Goal: Obtain resource: Obtain resource

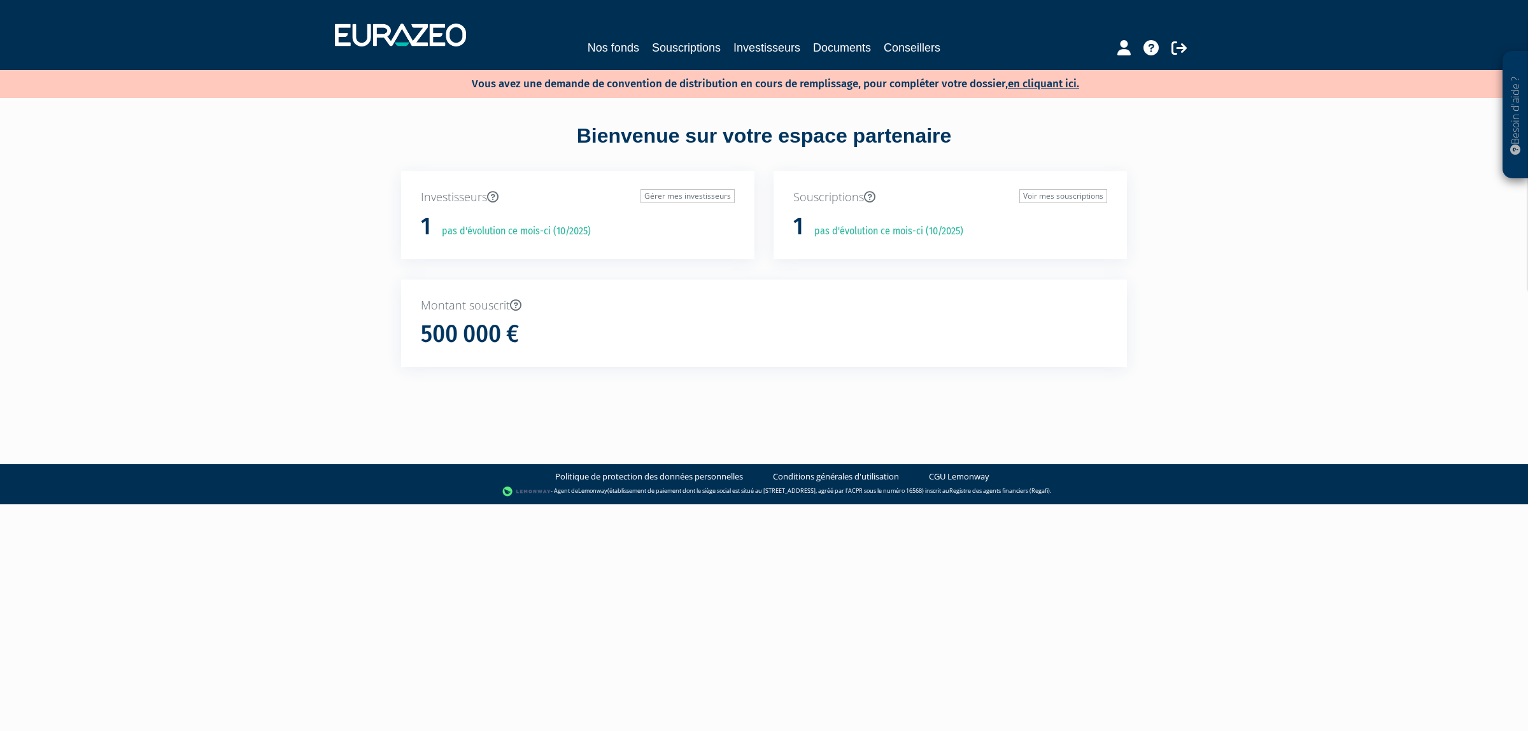
click at [665, 30] on div "Nos fonds Souscriptions Investisseurs Documents Conseillers" at bounding box center [764, 34] width 878 height 47
click at [665, 49] on link "Souscriptions" at bounding box center [686, 48] width 69 height 18
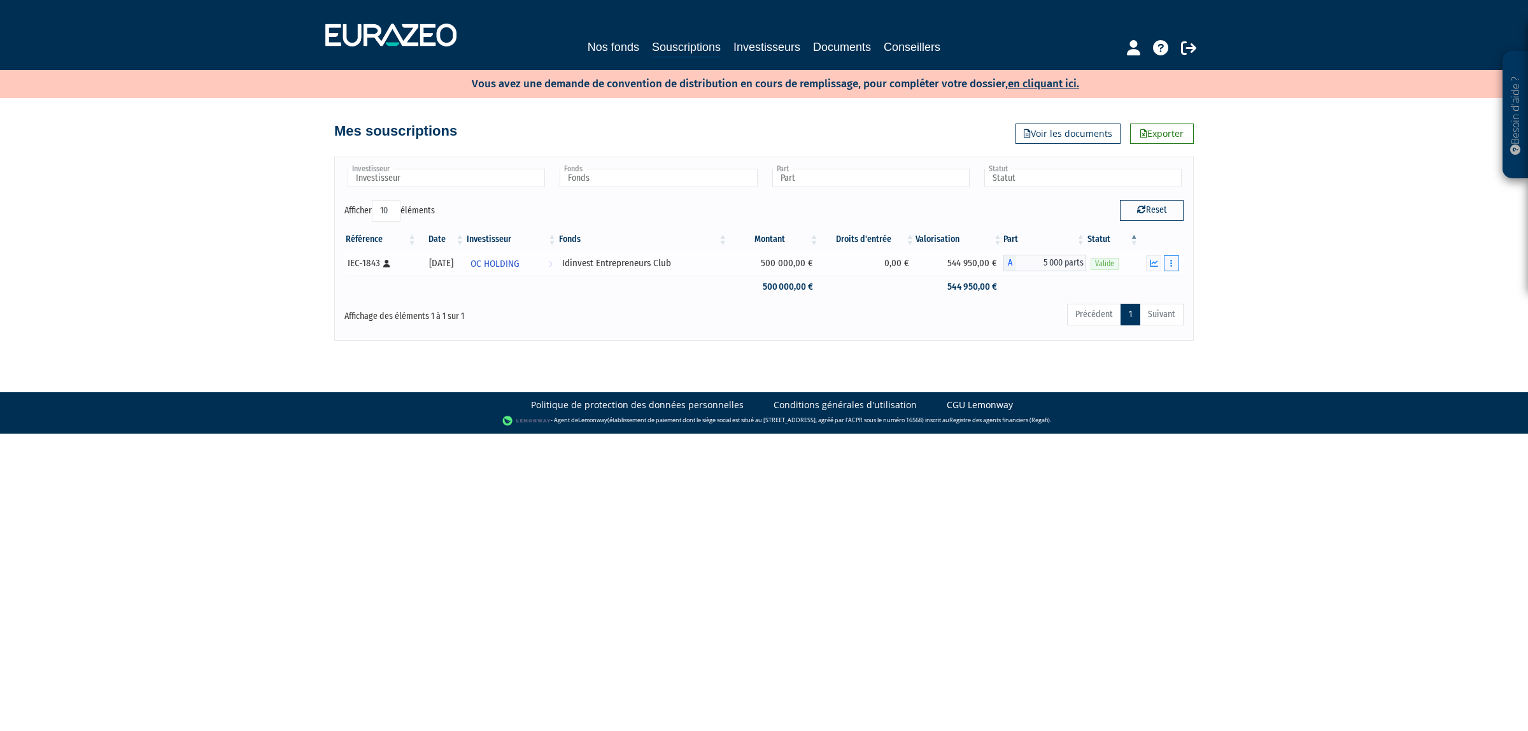
click at [1166, 264] on button "button" at bounding box center [1171, 263] width 15 height 16
click at [1156, 264] on icon "button" at bounding box center [1154, 263] width 8 height 8
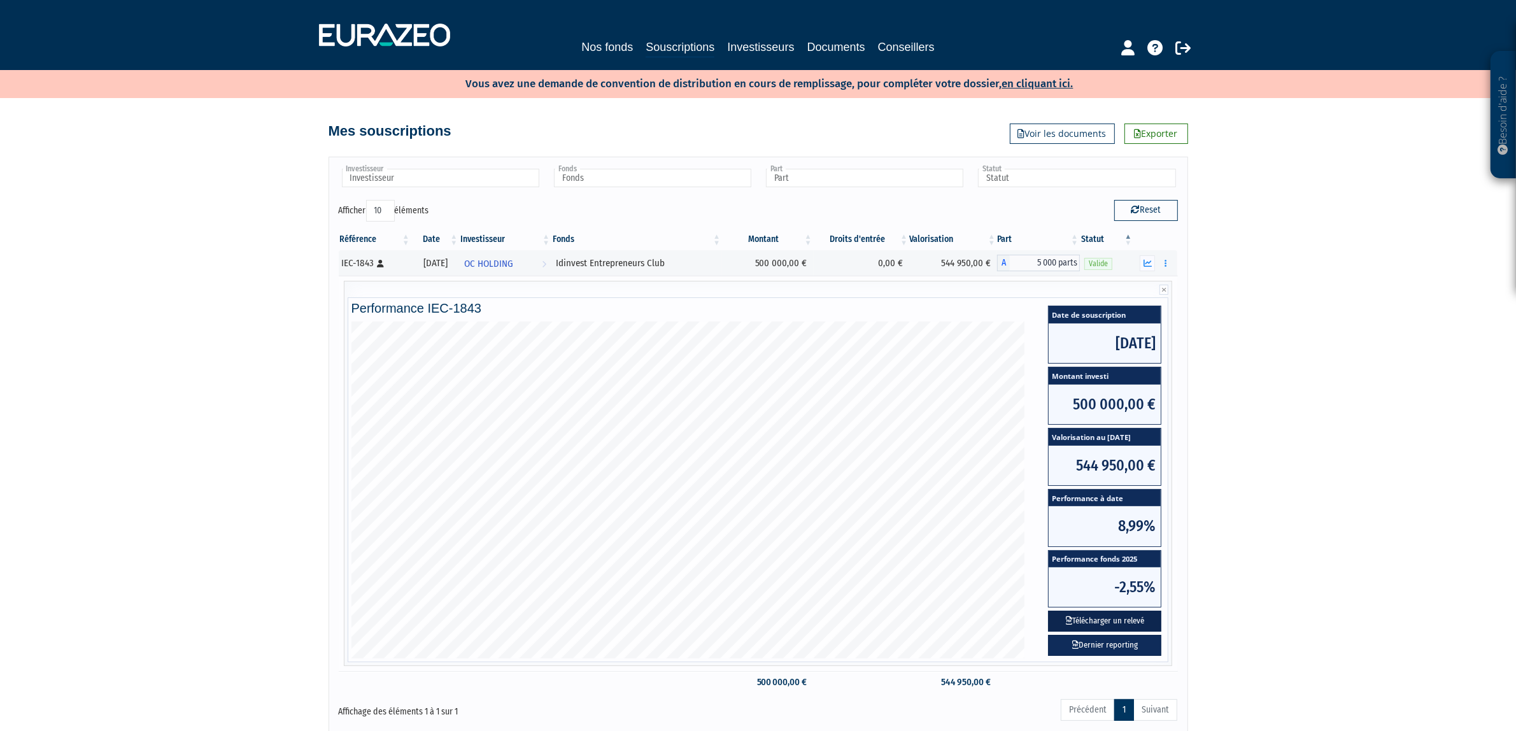
click at [1113, 623] on button "Télécharger un relevé" at bounding box center [1104, 620] width 113 height 21
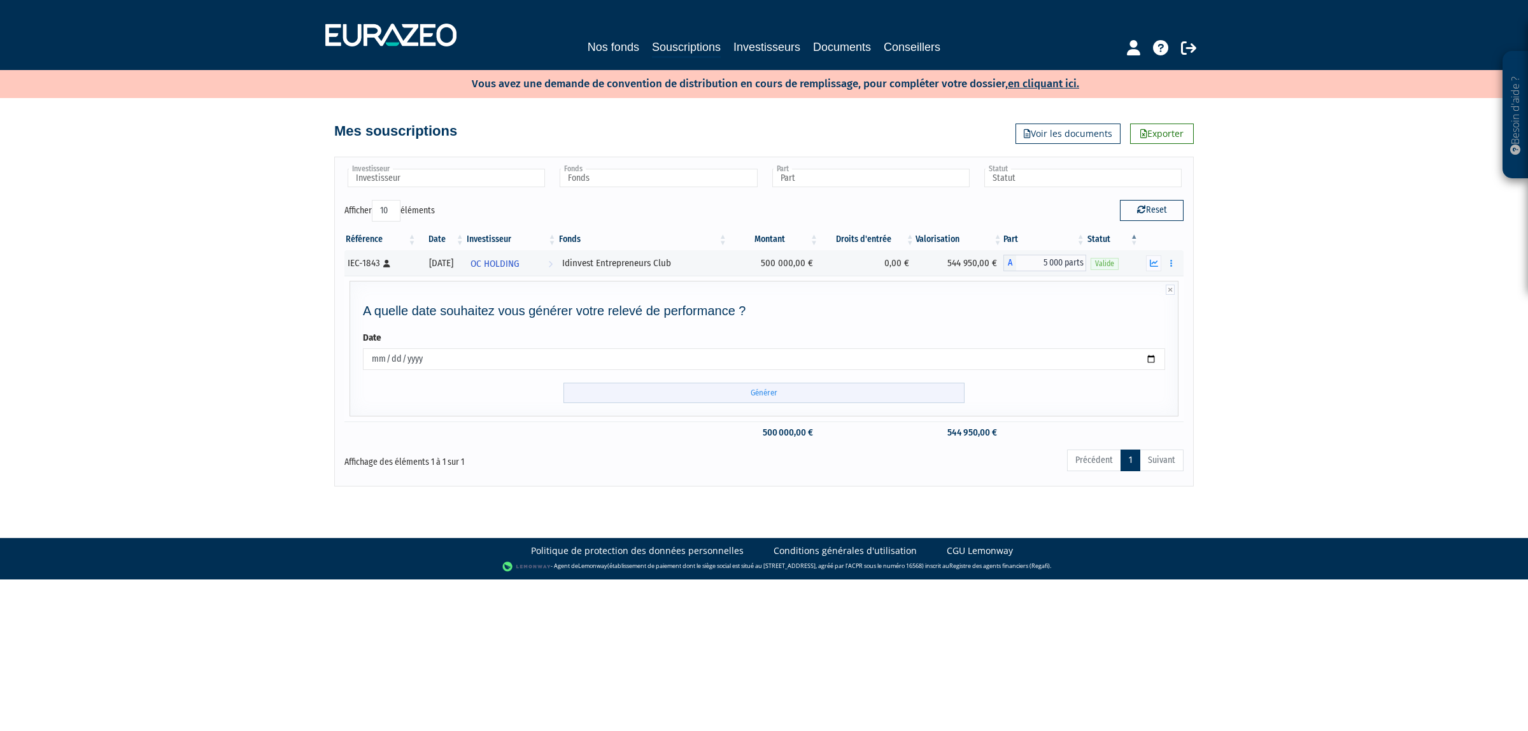
click at [819, 395] on input "Générer" at bounding box center [763, 393] width 401 height 21
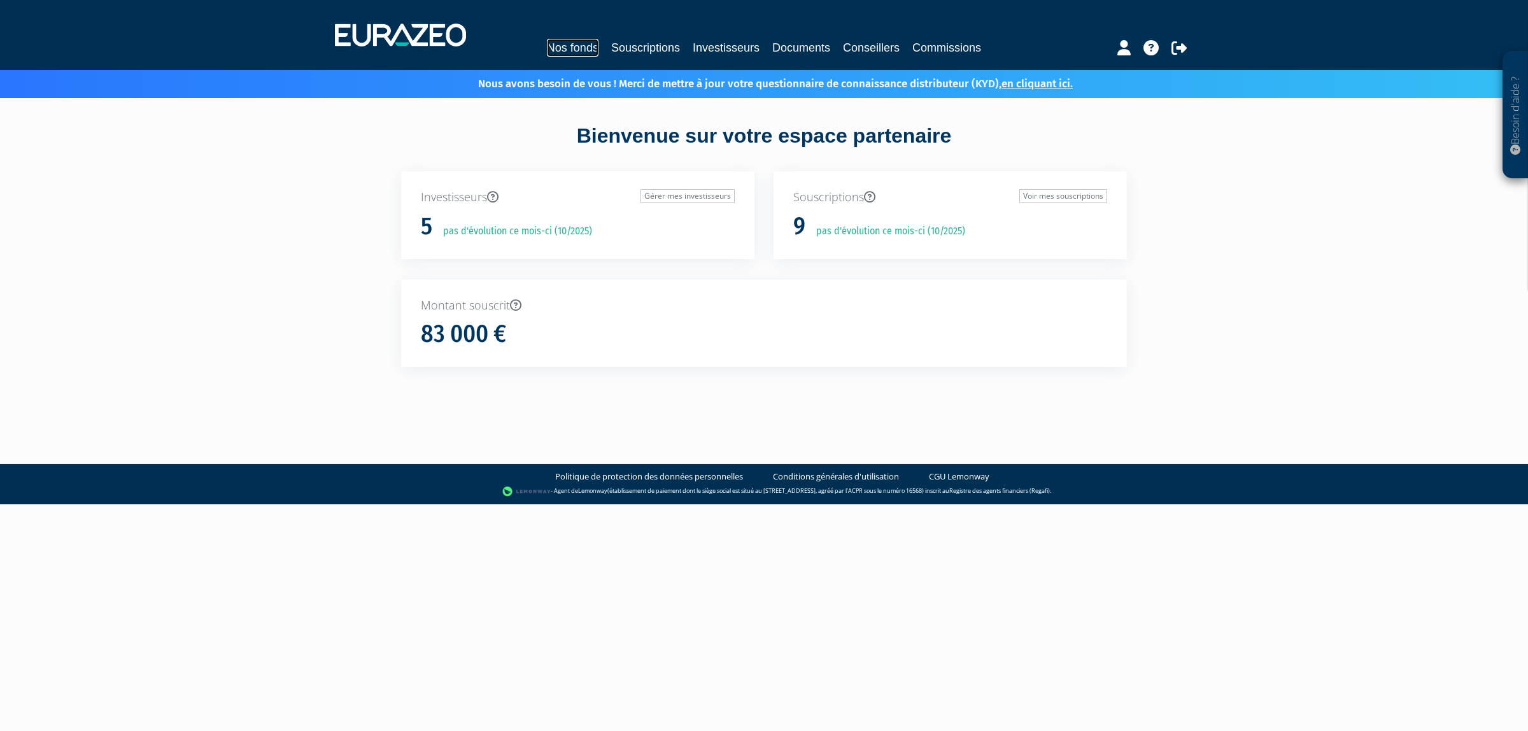
click at [547, 55] on link "Nos fonds" at bounding box center [573, 48] width 52 height 18
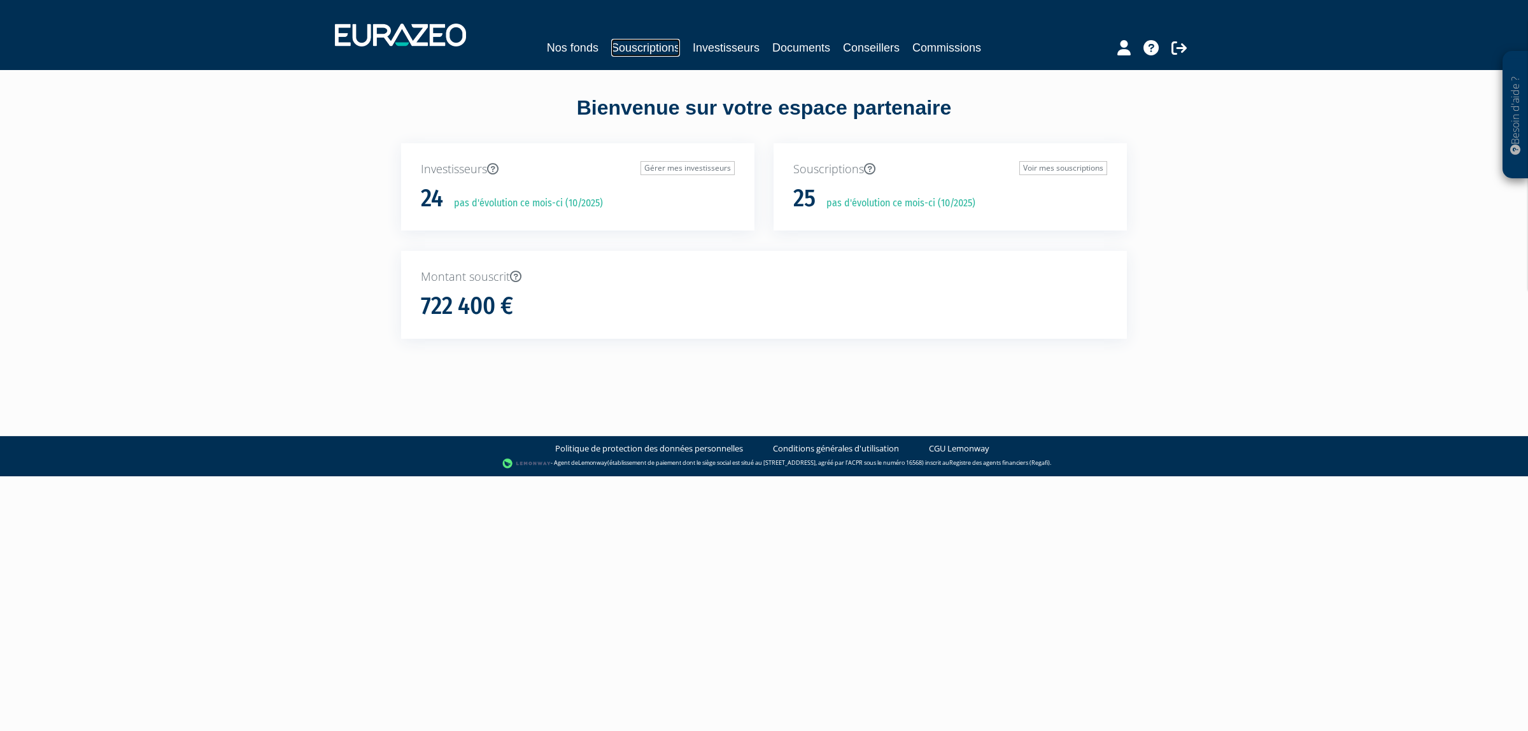
click at [619, 48] on link "Souscriptions" at bounding box center [645, 48] width 69 height 18
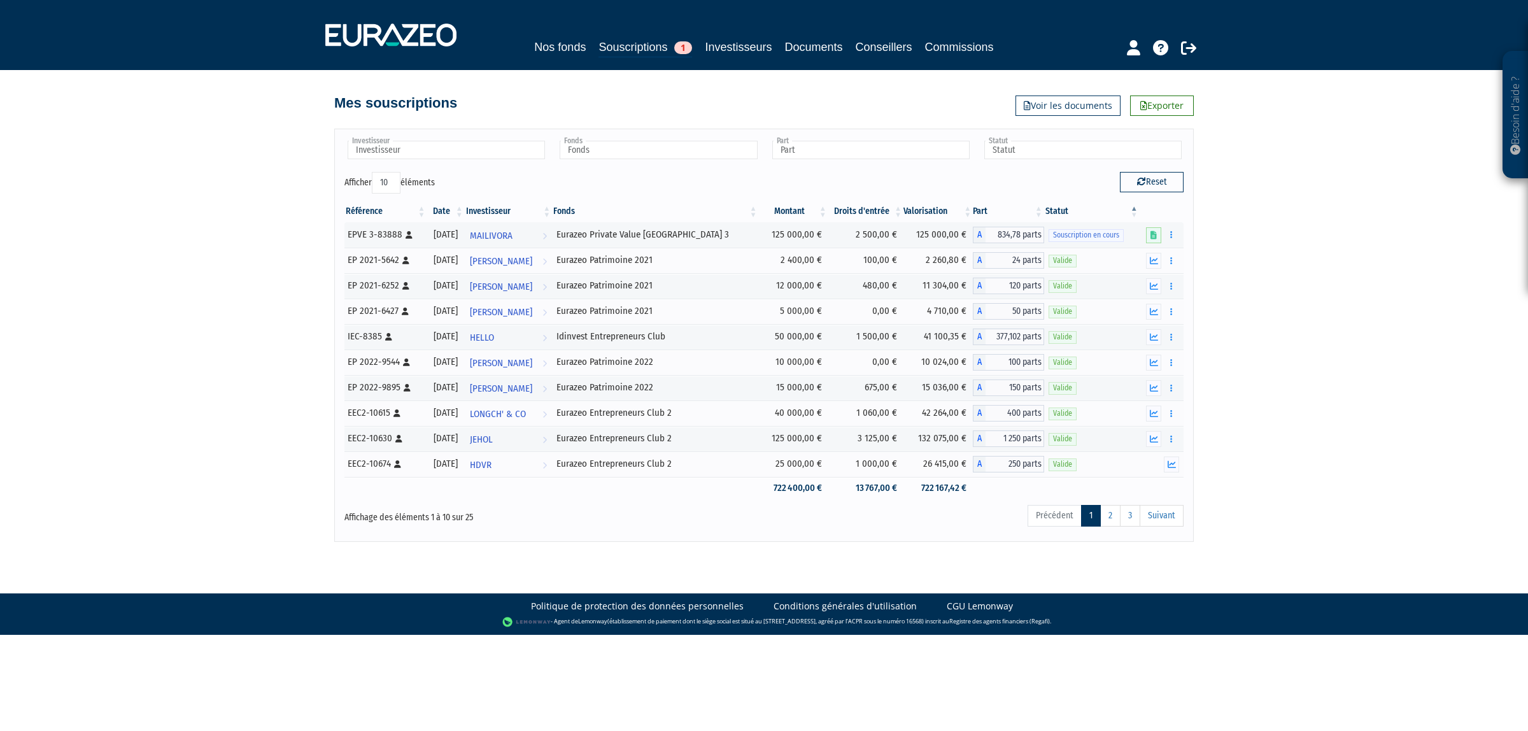
click at [533, 59] on nav "Nos fonds Souscriptions 1 Investisseurs Documents Conseillers Commissions" at bounding box center [764, 35] width 1528 height 70
click at [541, 35] on div "Nos fonds Souscriptions 1 Investisseurs Documents Conseillers Commissions" at bounding box center [764, 34] width 897 height 47
click at [536, 36] on div "Nos fonds Souscriptions 1 Investisseurs Documents Conseillers Commissions" at bounding box center [764, 34] width 897 height 47
click at [538, 46] on link "Nos fonds" at bounding box center [560, 47] width 52 height 18
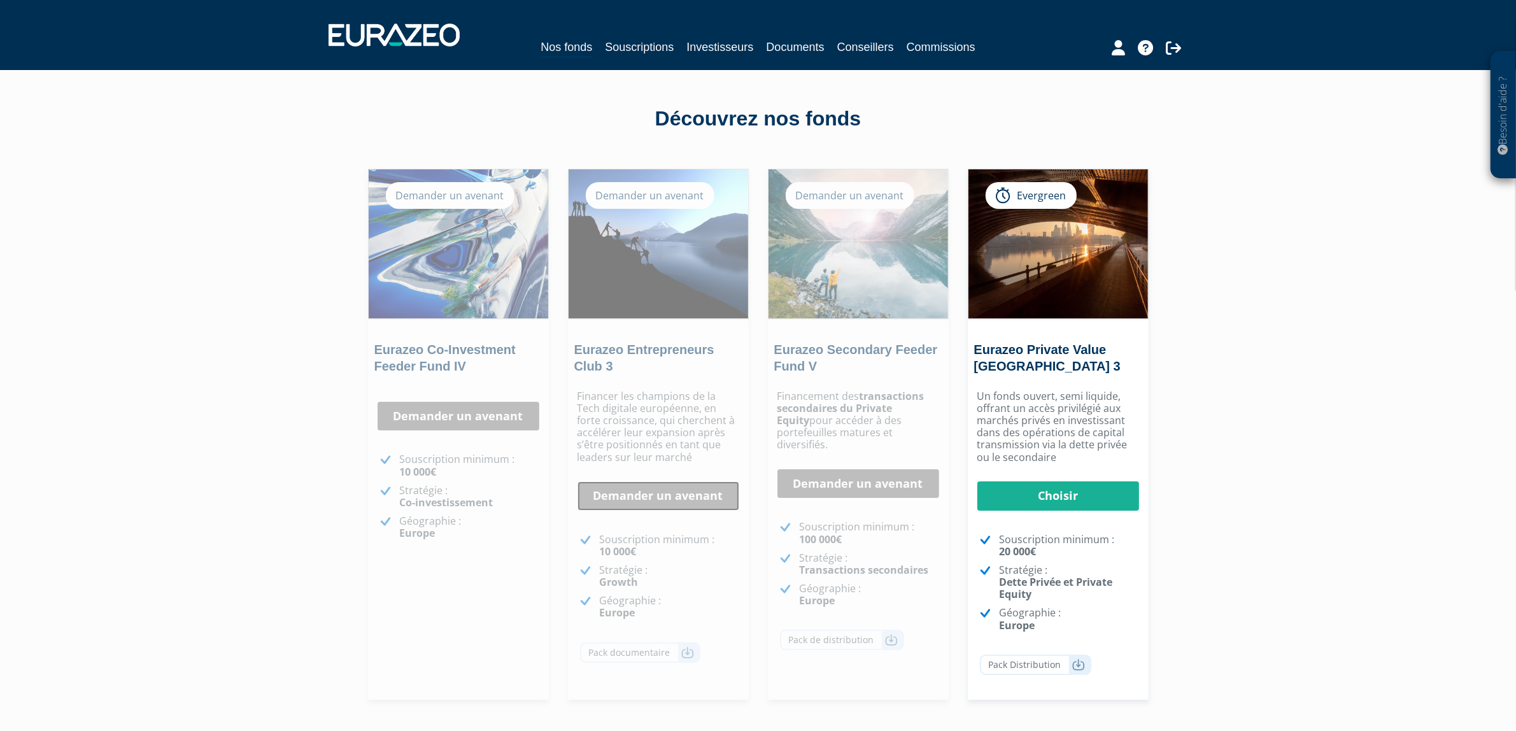
drag, startPoint x: 675, startPoint y: 516, endPoint x: 635, endPoint y: 502, distance: 42.1
click at [635, 502] on link "Demander un avenant" at bounding box center [658, 495] width 162 height 29
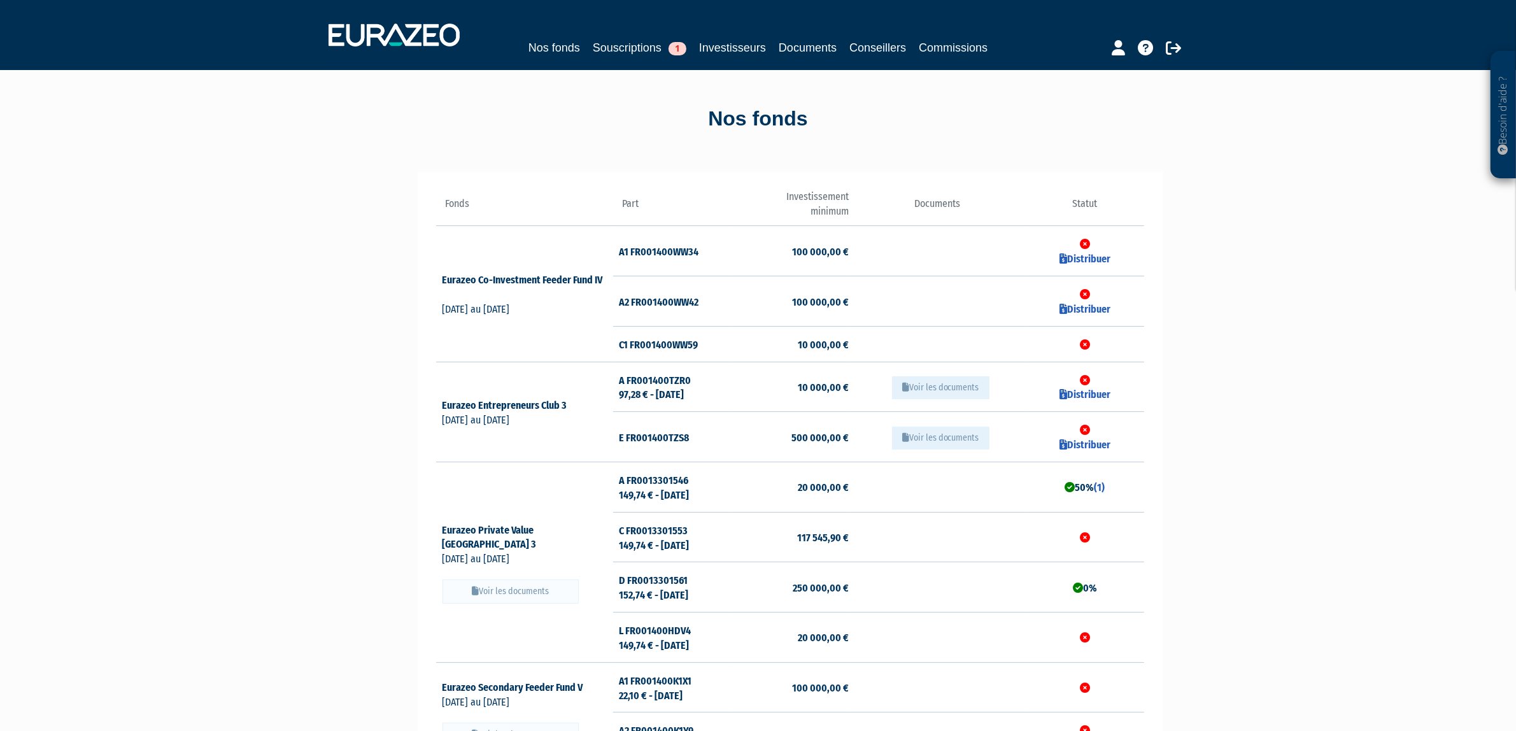
click at [937, 391] on button "Voir les documents" at bounding box center [940, 387] width 97 height 23
click at [921, 439] on button "Voir les documents" at bounding box center [940, 438] width 97 height 23
click at [533, 33] on div "Nos fonds Souscriptions 1 Investisseurs Documents Conseillers Commissions" at bounding box center [758, 34] width 878 height 47
click at [535, 50] on link "Nos fonds" at bounding box center [554, 48] width 52 height 18
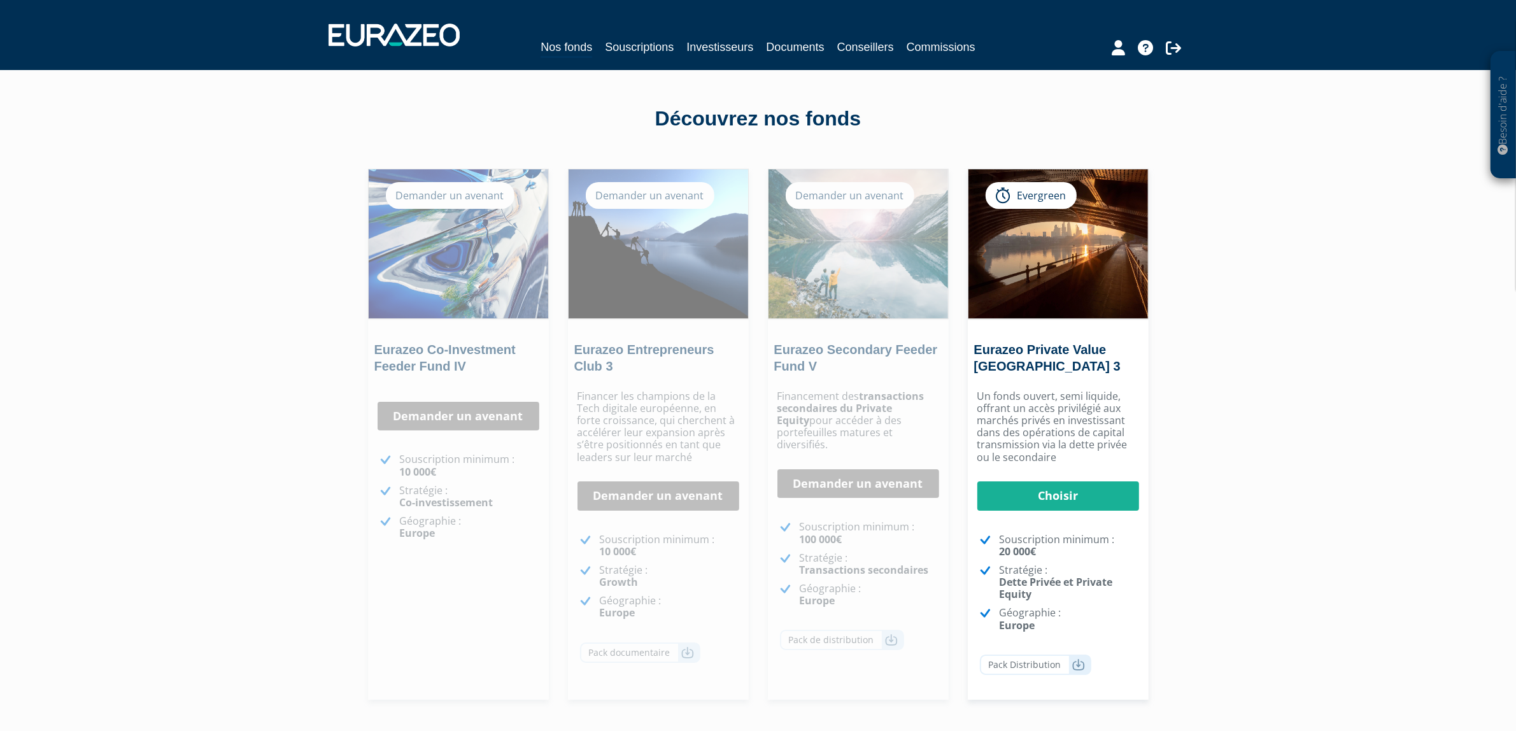
click at [688, 198] on div "Demander un avenant" at bounding box center [650, 195] width 129 height 27
click at [686, 198] on div "Demander un avenant" at bounding box center [650, 195] width 129 height 27
click at [675, 501] on link "Demander un avenant" at bounding box center [658, 495] width 162 height 29
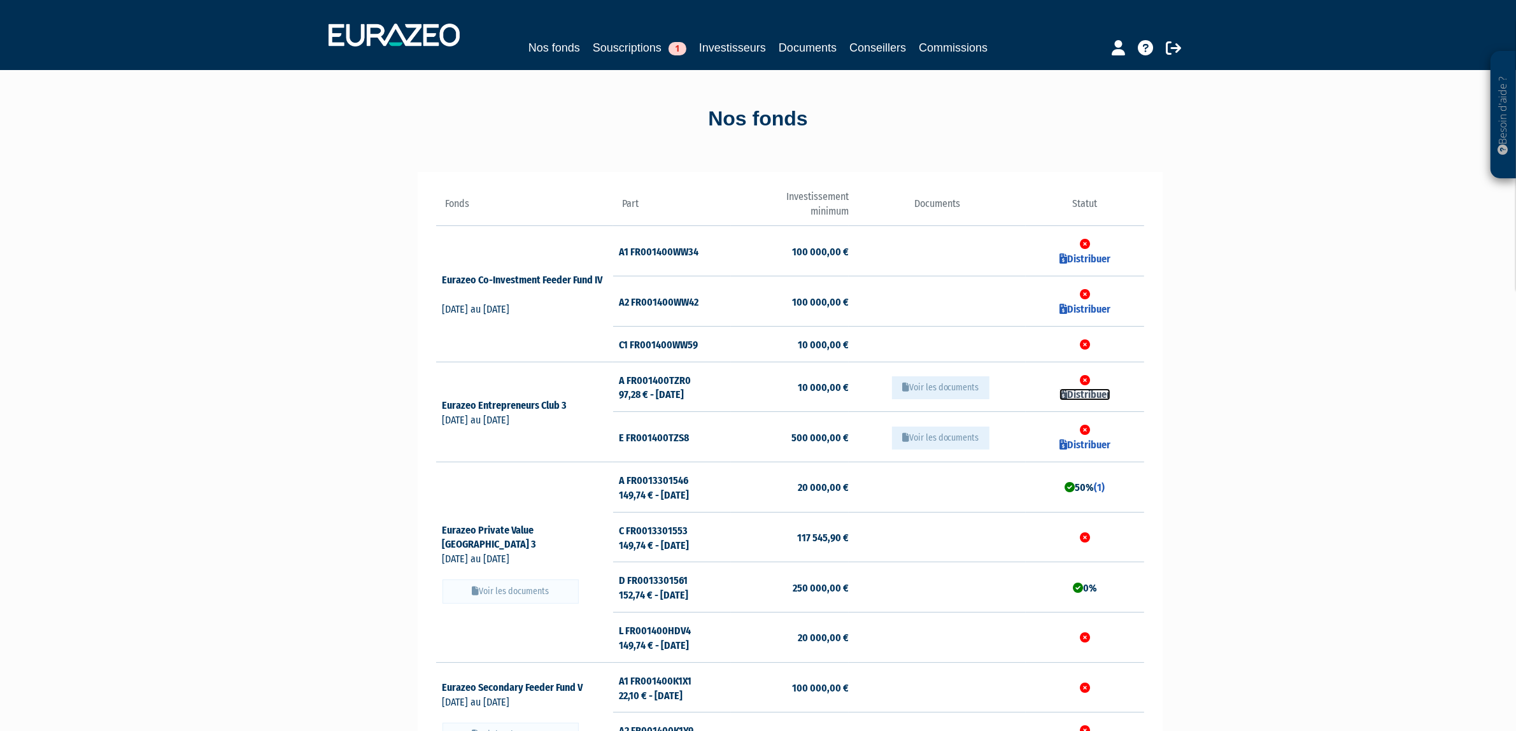
click at [1076, 395] on link "Distribuer" at bounding box center [1084, 394] width 51 height 12
checkbox input "true"
